Goal: Task Accomplishment & Management: Manage account settings

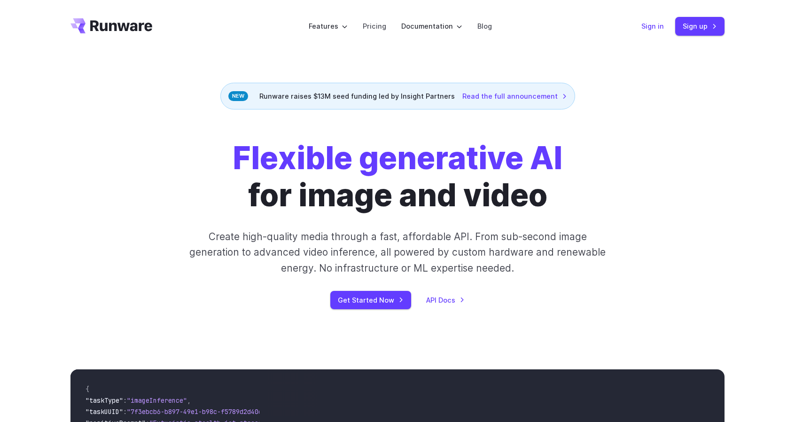
click at [657, 28] on link "Sign in" at bounding box center [652, 26] width 23 height 11
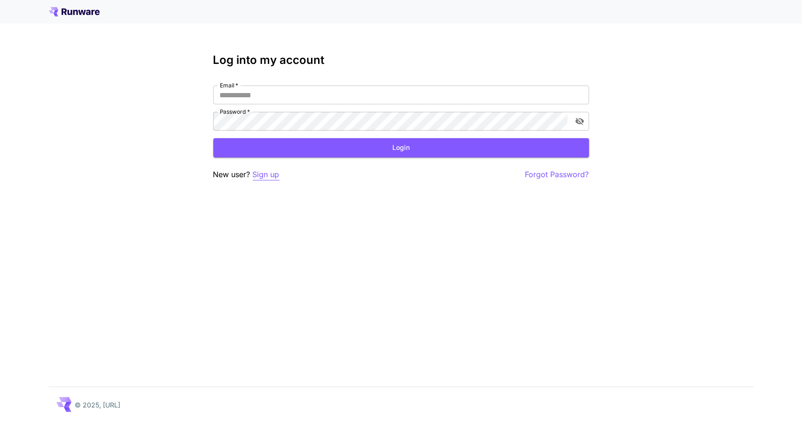
click at [270, 176] on p "Sign up" at bounding box center [266, 175] width 27 height 12
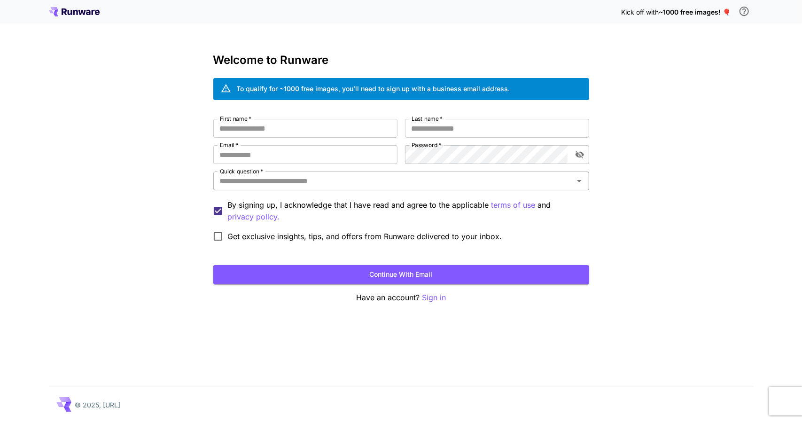
click at [329, 182] on input "Quick question   *" at bounding box center [393, 180] width 355 height 13
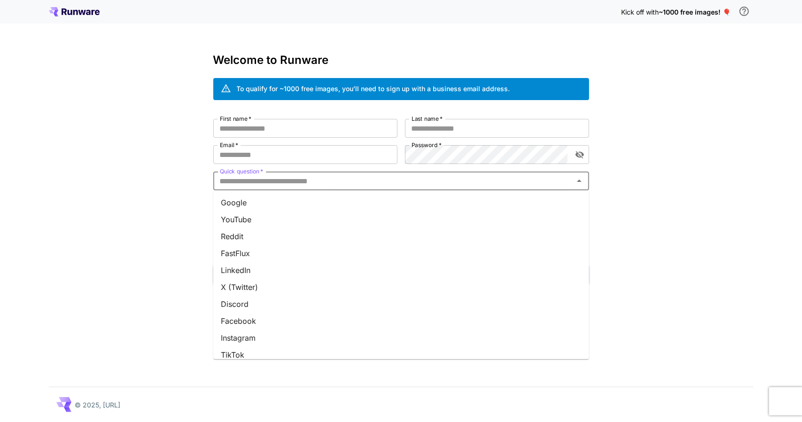
click at [276, 205] on li "Google" at bounding box center [401, 202] width 376 height 17
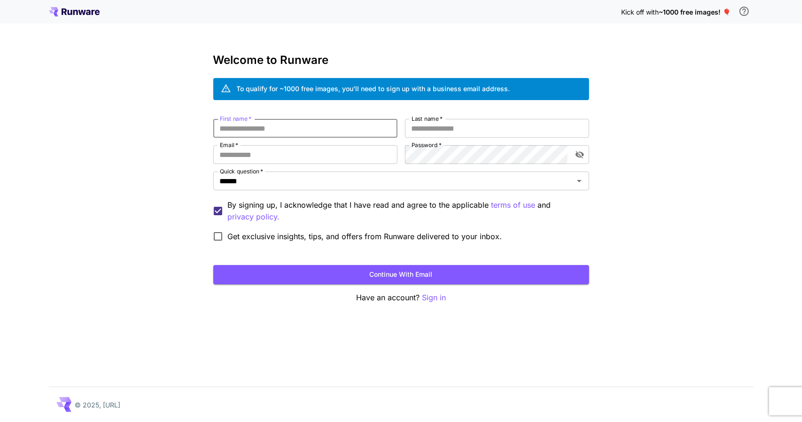
click at [284, 129] on input "First name   *" at bounding box center [305, 128] width 184 height 19
type input "*"
type input "********"
type input "****"
type input "*"
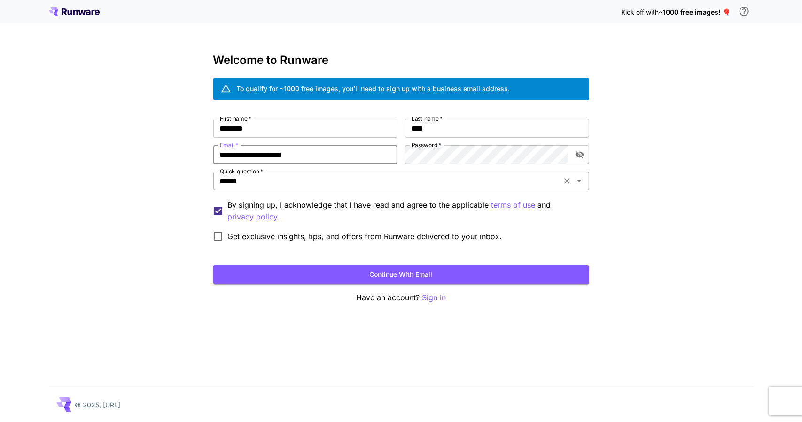
type input "**********"
click at [441, 275] on button "Continue with email" at bounding box center [401, 274] width 376 height 19
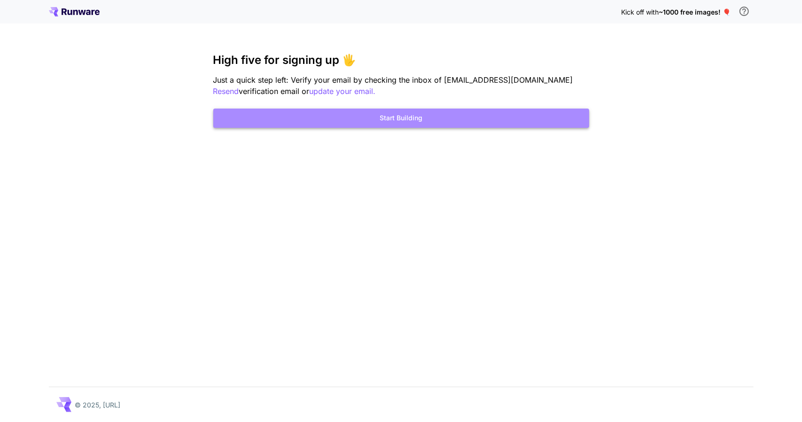
click at [402, 117] on button "Start Building" at bounding box center [401, 117] width 376 height 19
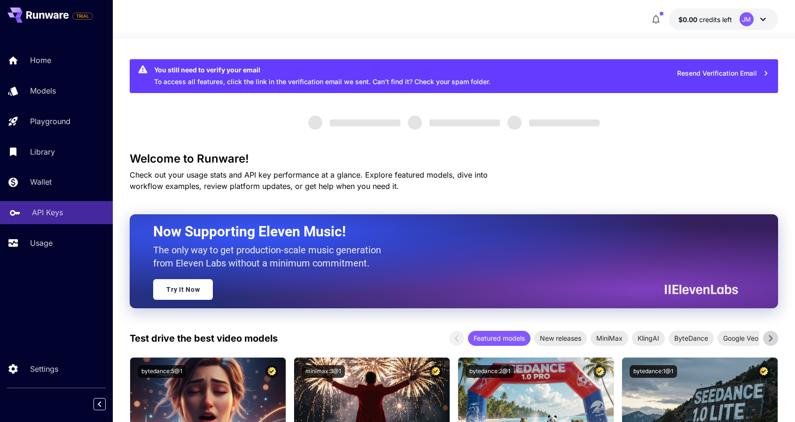
click at [55, 212] on p "API Keys" at bounding box center [47, 212] width 31 height 11
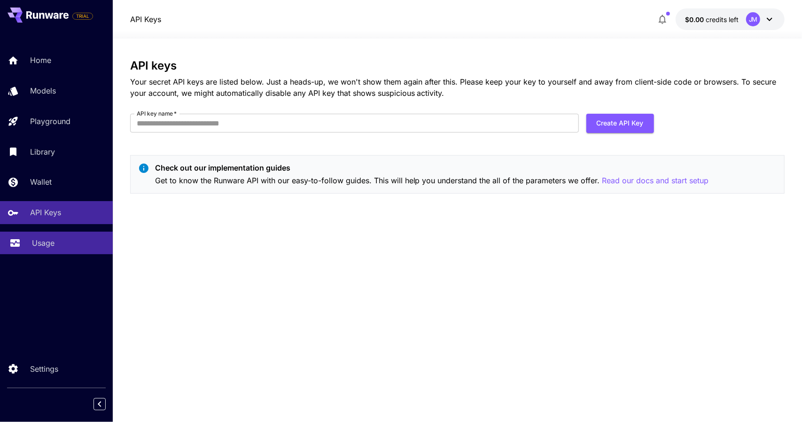
click at [60, 242] on div "Usage" at bounding box center [68, 242] width 73 height 11
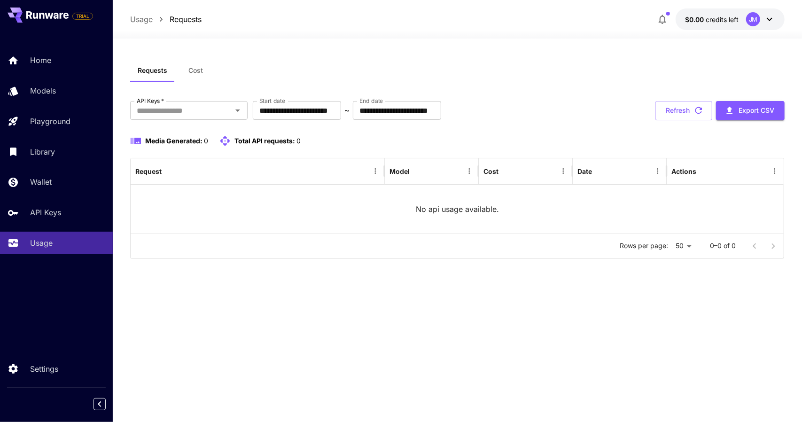
click at [196, 73] on span "Cost" at bounding box center [195, 70] width 15 height 8
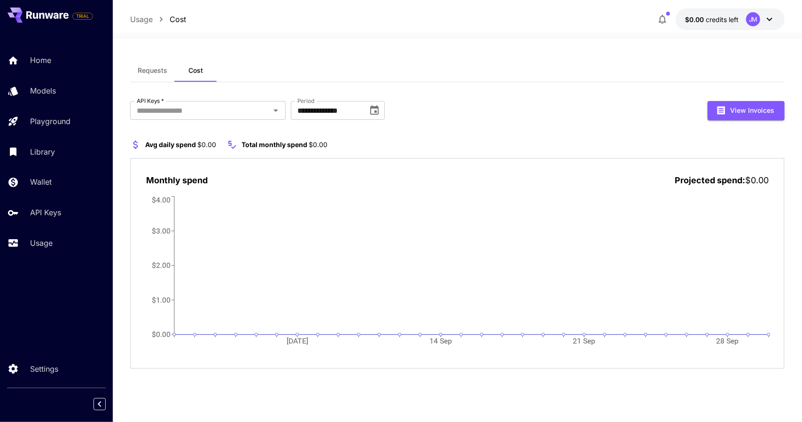
click at [147, 74] on span "Requests" at bounding box center [153, 70] width 30 height 8
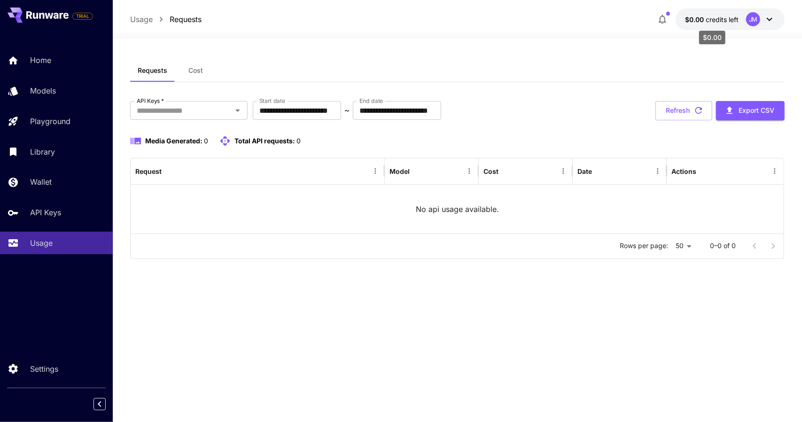
click at [696, 20] on span "$0.00" at bounding box center [695, 19] width 21 height 8
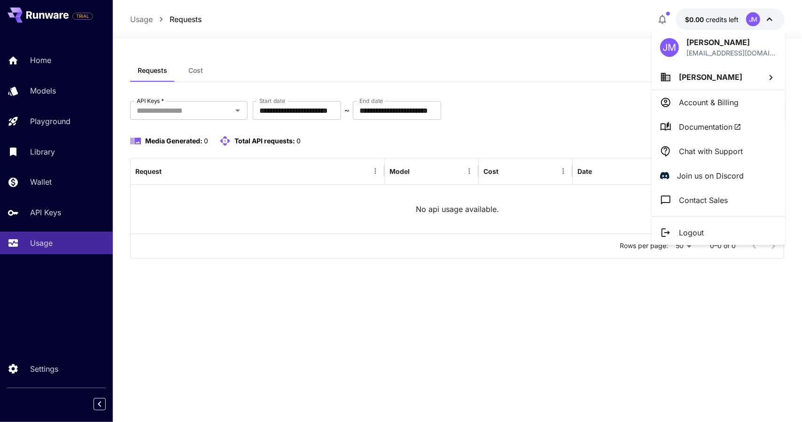
click at [597, 289] on div at bounding box center [401, 211] width 802 height 422
